Goal: Transaction & Acquisition: Purchase product/service

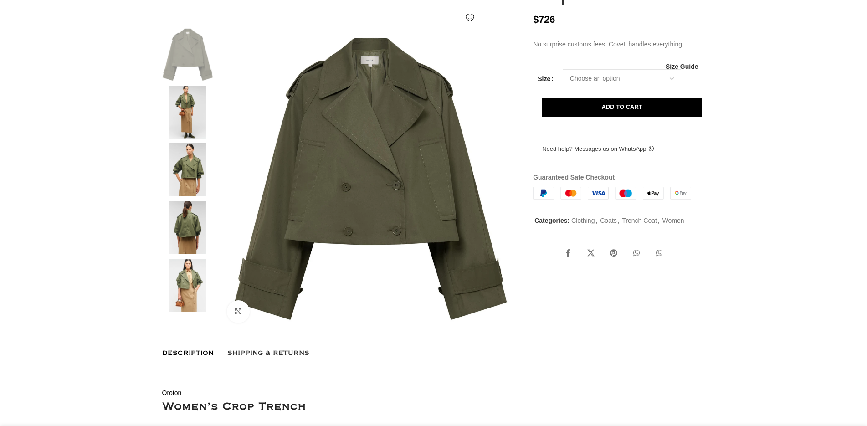
click at [191, 73] on img at bounding box center [188, 54] width 56 height 53
click at [189, 137] on img at bounding box center [188, 112] width 56 height 53
click at [186, 188] on img at bounding box center [188, 169] width 56 height 53
click at [192, 244] on img at bounding box center [188, 227] width 56 height 53
click at [196, 312] on img at bounding box center [188, 285] width 56 height 53
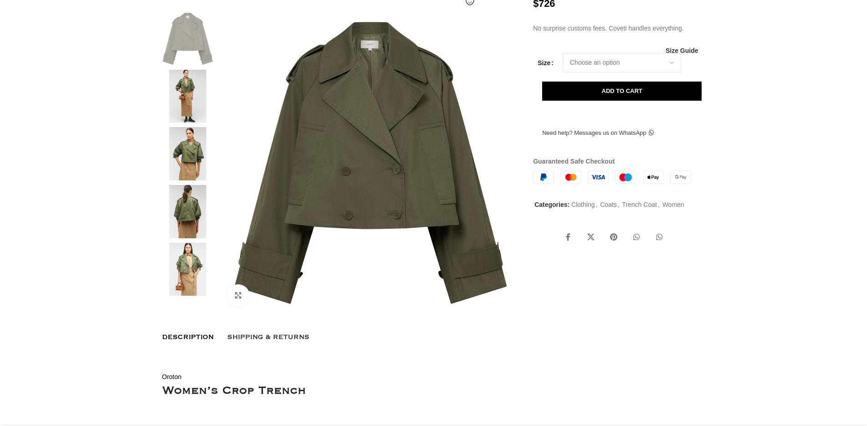
scroll to position [182, 0]
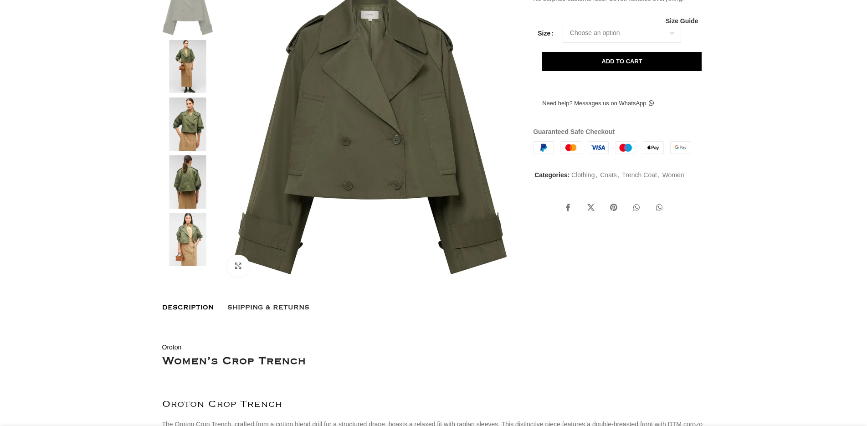
click at [189, 264] on img at bounding box center [188, 239] width 56 height 53
click at [190, 209] on img at bounding box center [188, 181] width 56 height 53
click at [185, 124] on img at bounding box center [188, 123] width 56 height 53
click at [189, 91] on img at bounding box center [188, 66] width 56 height 53
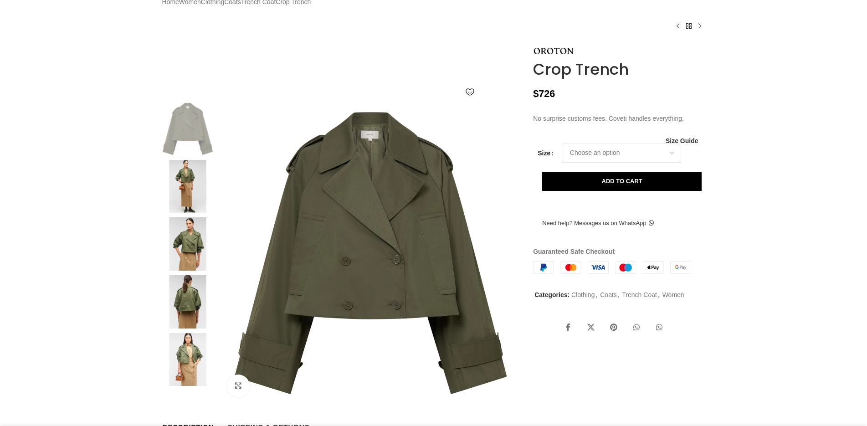
scroll to position [46, 0]
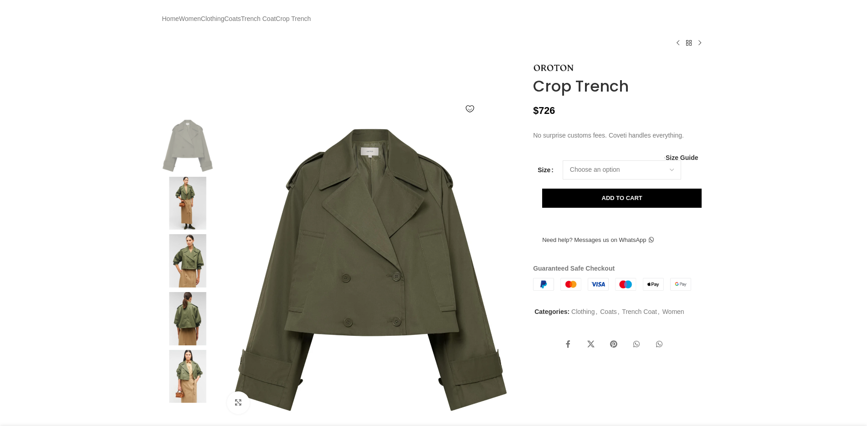
click at [189, 157] on img at bounding box center [188, 145] width 56 height 53
click at [195, 161] on img at bounding box center [188, 145] width 56 height 53
click at [180, 166] on img at bounding box center [188, 145] width 56 height 53
click at [198, 167] on img at bounding box center [188, 145] width 56 height 53
click at [200, 168] on img at bounding box center [188, 145] width 56 height 53
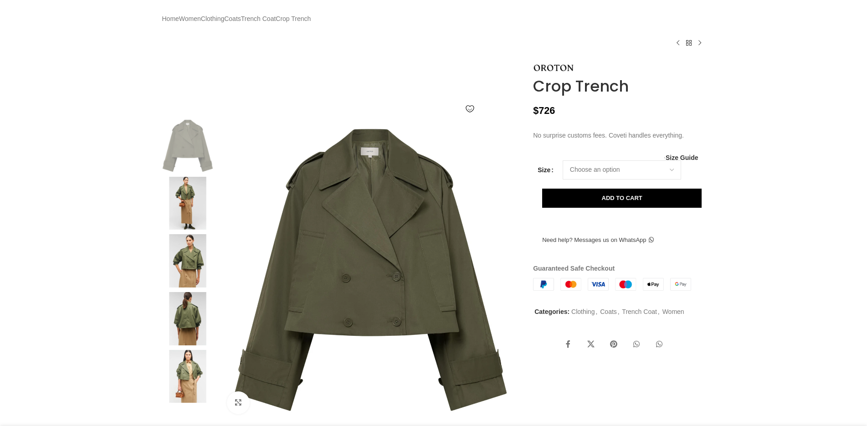
click at [200, 168] on img at bounding box center [188, 145] width 56 height 53
